Goal: Navigation & Orientation: Find specific page/section

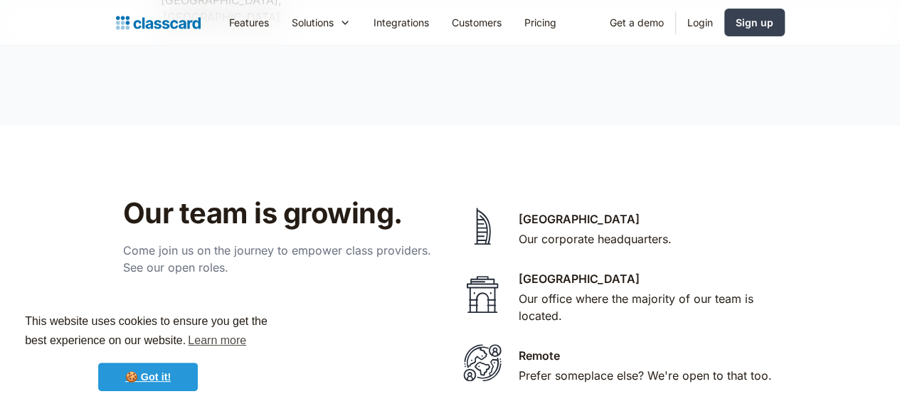
click at [154, 371] on link "🍪 Got it!" at bounding box center [148, 377] width 100 height 28
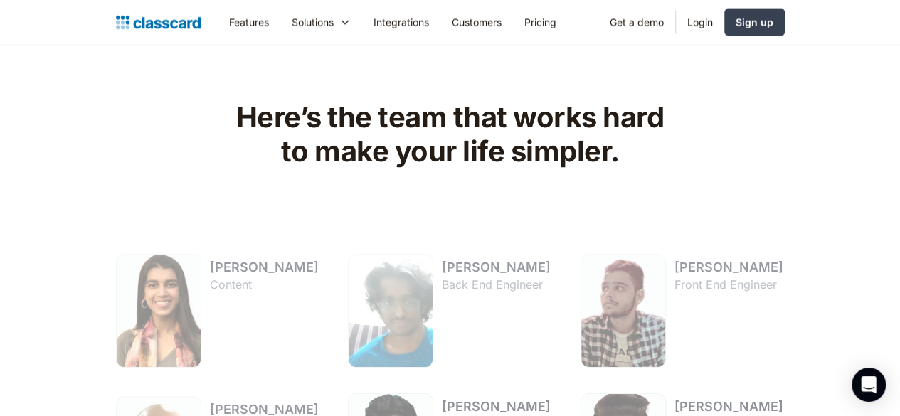
scroll to position [1377, 0]
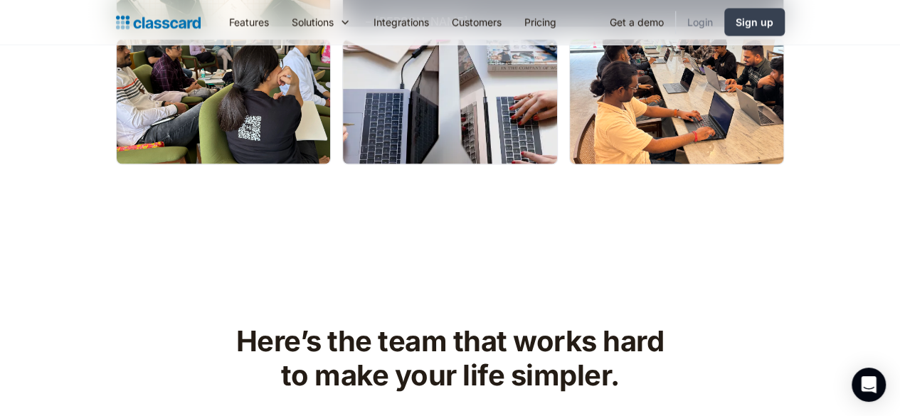
click at [724, 28] on link "Login" at bounding box center [700, 22] width 48 height 32
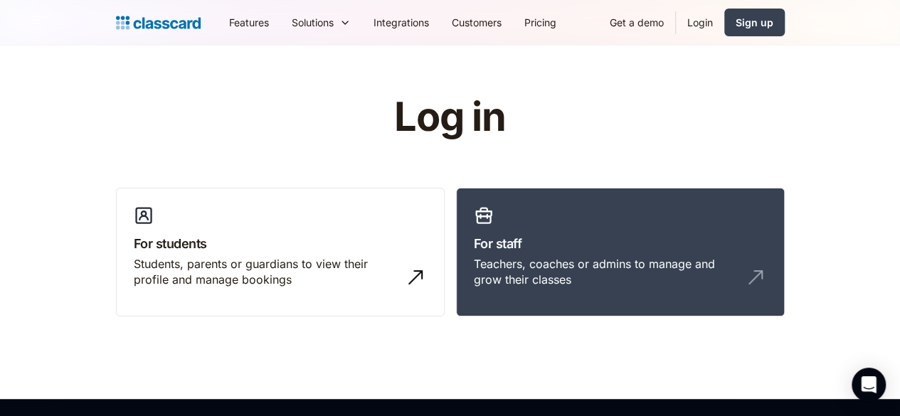
click at [724, 26] on link "Login" at bounding box center [700, 22] width 48 height 32
click at [784, 14] on link "Sign up" at bounding box center [754, 23] width 60 height 28
